Goal: Book appointment/travel/reservation

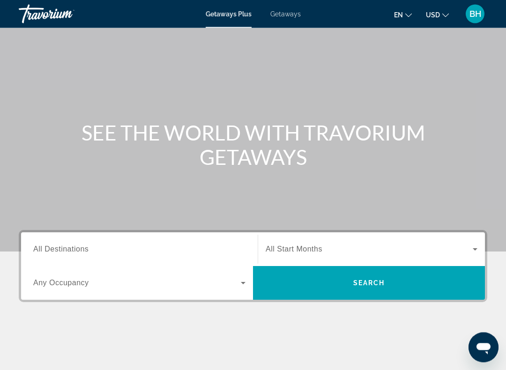
scroll to position [30, 0]
click at [52, 247] on span "All Destinations" at bounding box center [60, 249] width 55 height 8
click at [52, 247] on input "Destination All Destinations" at bounding box center [139, 249] width 212 height 11
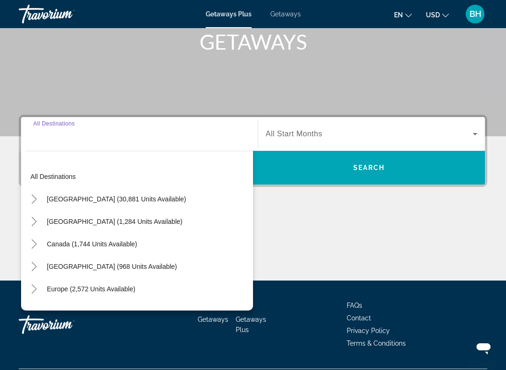
scroll to position [170, 0]
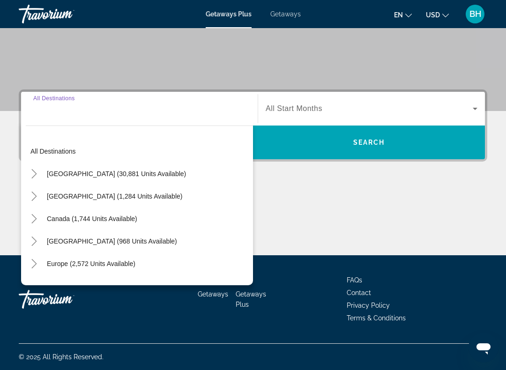
click at [303, 151] on span "Search widget" at bounding box center [369, 142] width 232 height 22
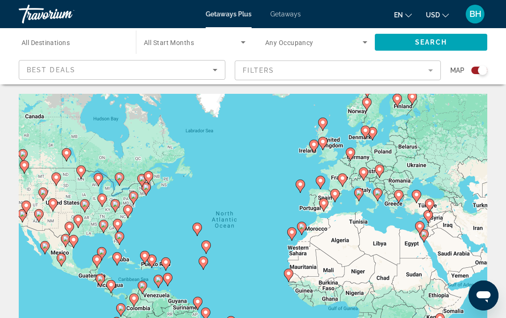
click at [216, 71] on icon "Sort by" at bounding box center [214, 69] width 11 height 11
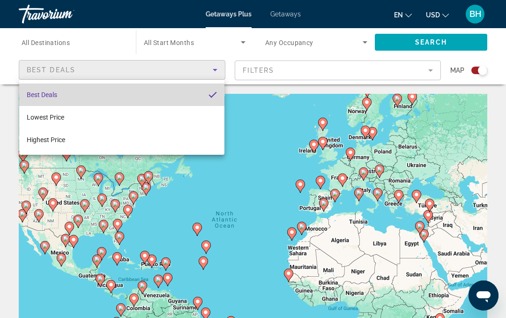
click at [37, 96] on span "Best Deals" at bounding box center [42, 94] width 30 height 7
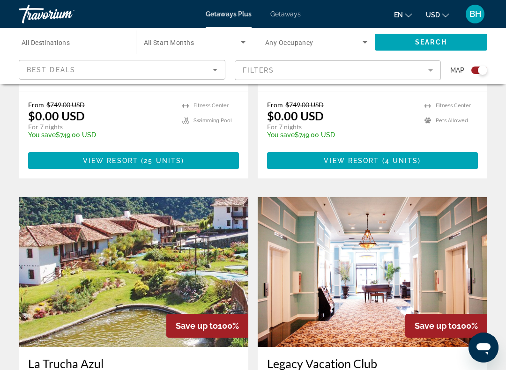
scroll to position [1212, 0]
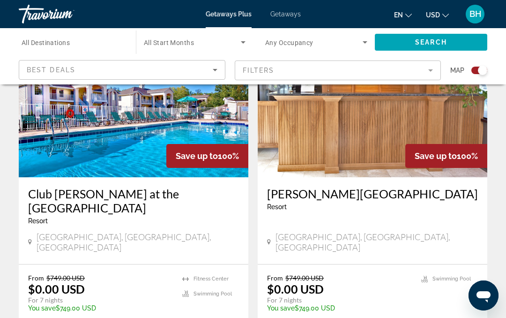
scroll to position [223, 0]
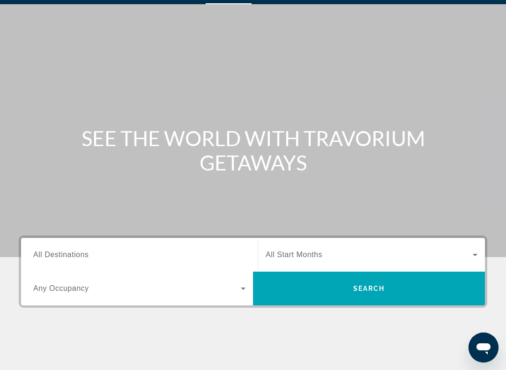
scroll to position [29, 0]
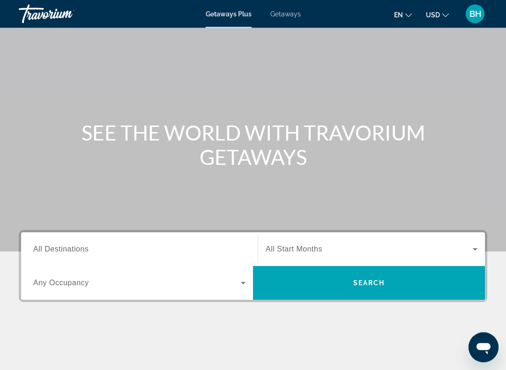
click at [52, 249] on span "All Destinations" at bounding box center [60, 250] width 55 height 8
click at [52, 249] on input "Destination All Destinations" at bounding box center [139, 250] width 212 height 11
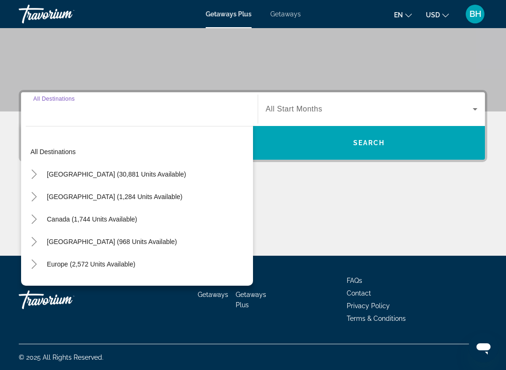
scroll to position [170, 0]
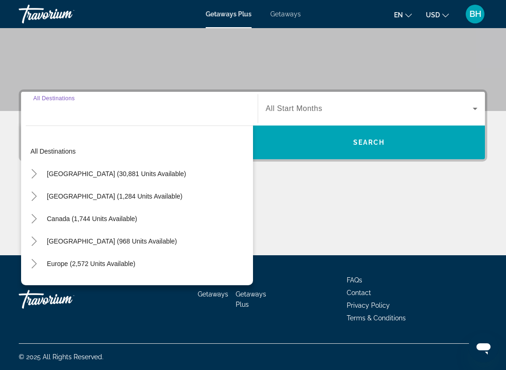
click at [50, 178] on span "Search widget" at bounding box center [116, 174] width 149 height 22
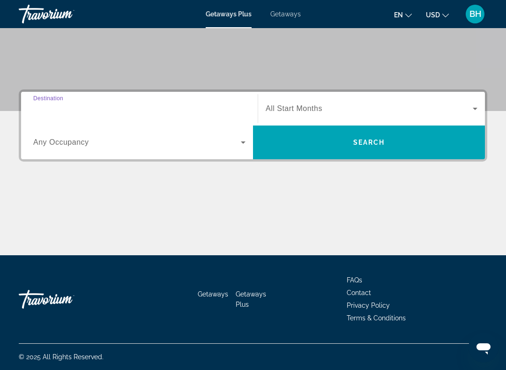
type input "**********"
click at [289, 109] on span "All Start Months" at bounding box center [294, 108] width 57 height 8
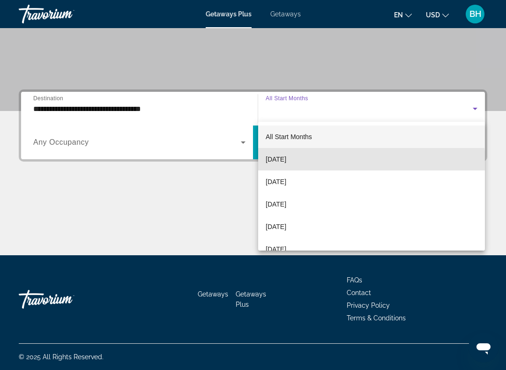
click at [277, 165] on mat-option "September 2025" at bounding box center [371, 159] width 227 height 22
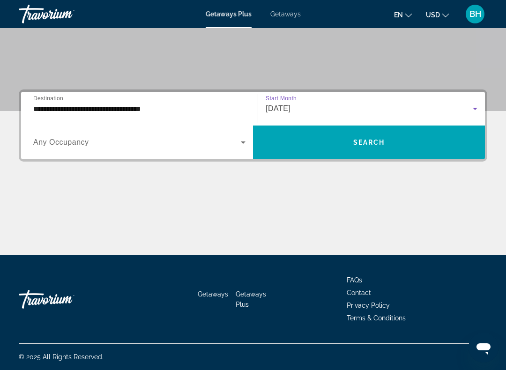
click at [242, 147] on icon "Search widget" at bounding box center [243, 142] width 11 height 11
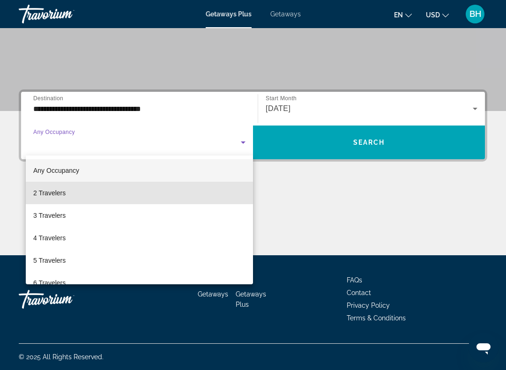
click at [42, 194] on span "2 Travelers" at bounding box center [49, 192] width 32 height 11
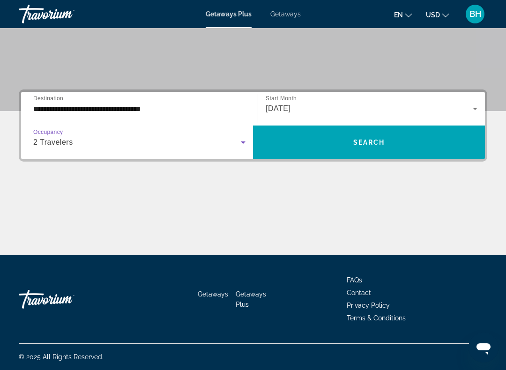
click at [298, 157] on span "Search widget" at bounding box center [369, 143] width 232 height 34
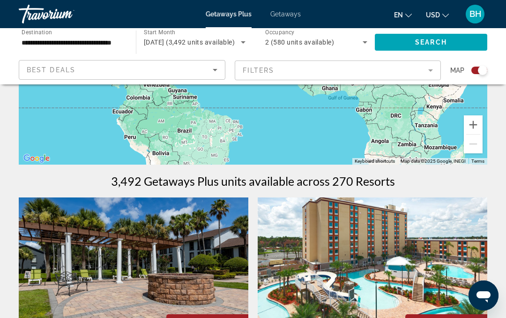
scroll to position [203, 0]
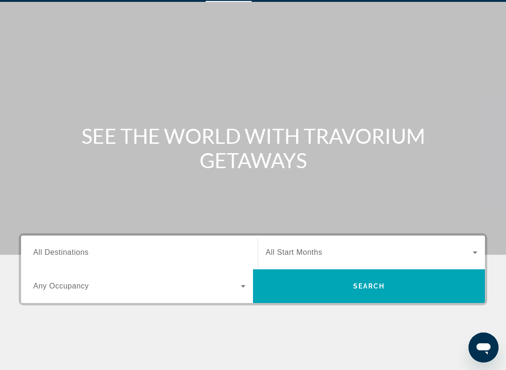
scroll to position [27, 0]
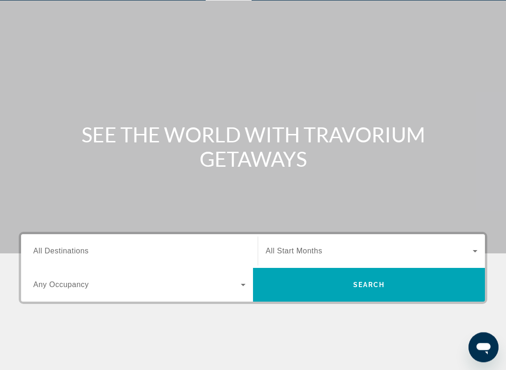
click at [41, 251] on span "All Destinations" at bounding box center [60, 251] width 55 height 8
click at [41, 251] on input "Destination All Destinations" at bounding box center [139, 251] width 212 height 11
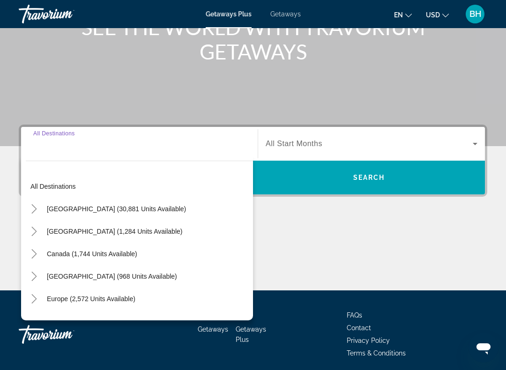
scroll to position [170, 0]
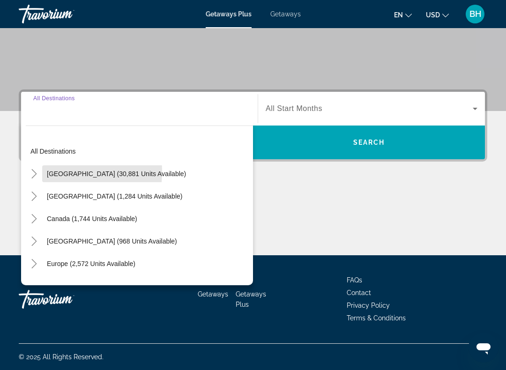
click at [50, 172] on span "[GEOGRAPHIC_DATA] (30,881 units available)" at bounding box center [116, 173] width 139 height 7
type input "**********"
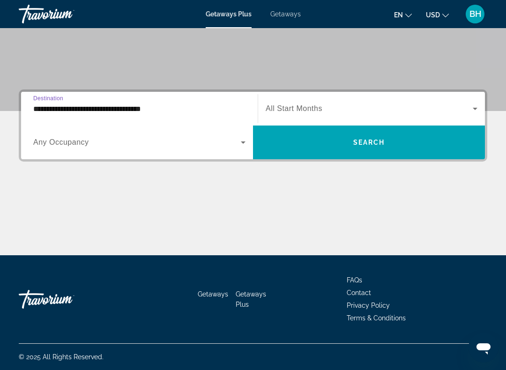
click at [40, 147] on span "Search widget" at bounding box center [137, 142] width 208 height 11
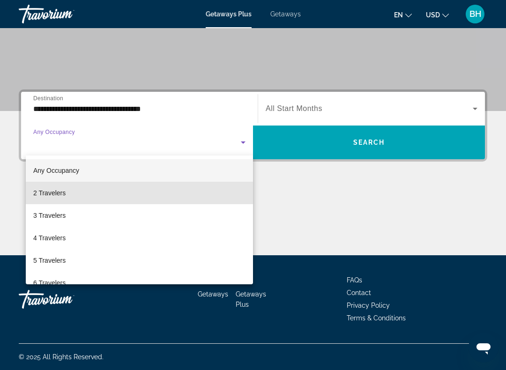
click at [44, 192] on span "2 Travelers" at bounding box center [49, 192] width 32 height 11
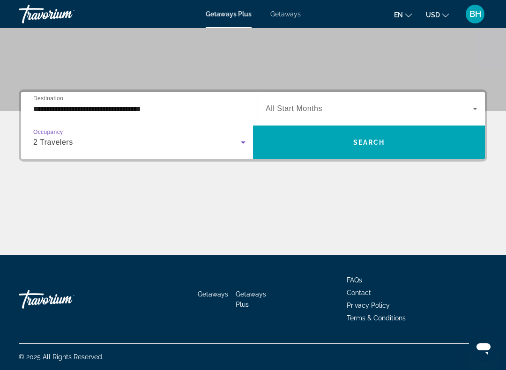
click at [272, 93] on div "Start Month All Start Months" at bounding box center [371, 109] width 227 height 34
click at [275, 107] on span "All Start Months" at bounding box center [294, 108] width 57 height 8
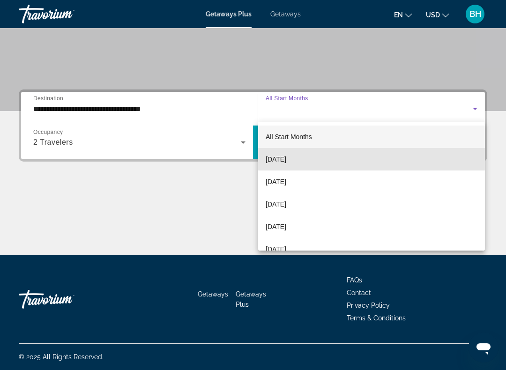
click at [273, 158] on span "September 2025" at bounding box center [276, 159] width 21 height 11
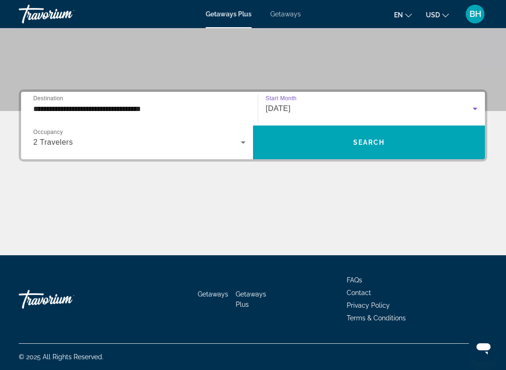
click at [310, 139] on span "Search widget" at bounding box center [369, 142] width 232 height 22
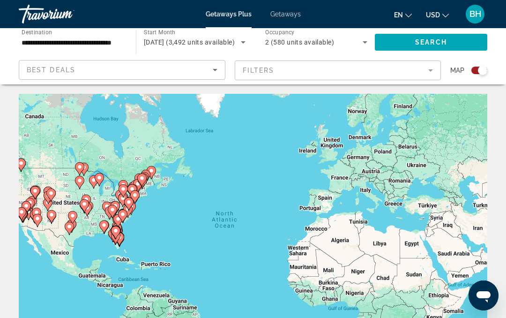
click at [104, 184] on gmp-advanced-marker "Main content" at bounding box center [99, 179] width 9 height 14
click at [110, 189] on div "To activate drag with keyboard, press Alt + Enter. Once in keyboard drag state,…" at bounding box center [253, 234] width 469 height 281
click at [104, 185] on gmp-advanced-marker "Main content" at bounding box center [99, 179] width 9 height 14
